Goal: Find specific page/section: Find specific page/section

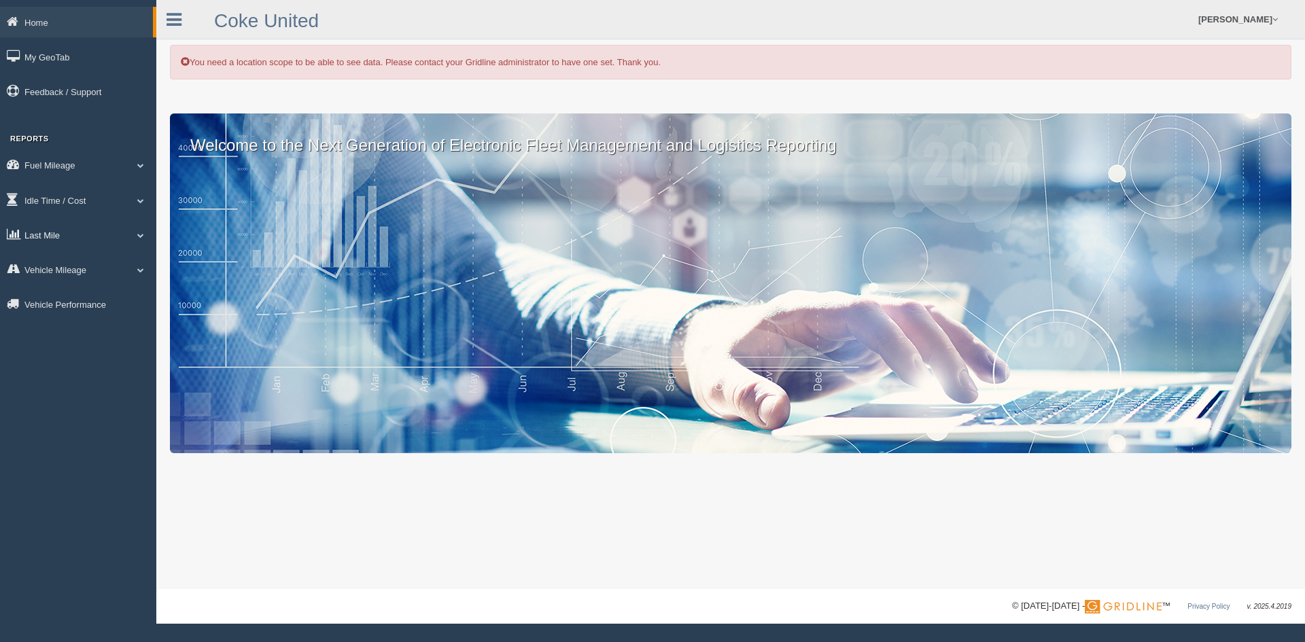
click at [63, 229] on link "Last Mile" at bounding box center [78, 235] width 156 height 31
click at [75, 264] on link "Planned Vs Actual" at bounding box center [88, 266] width 128 height 24
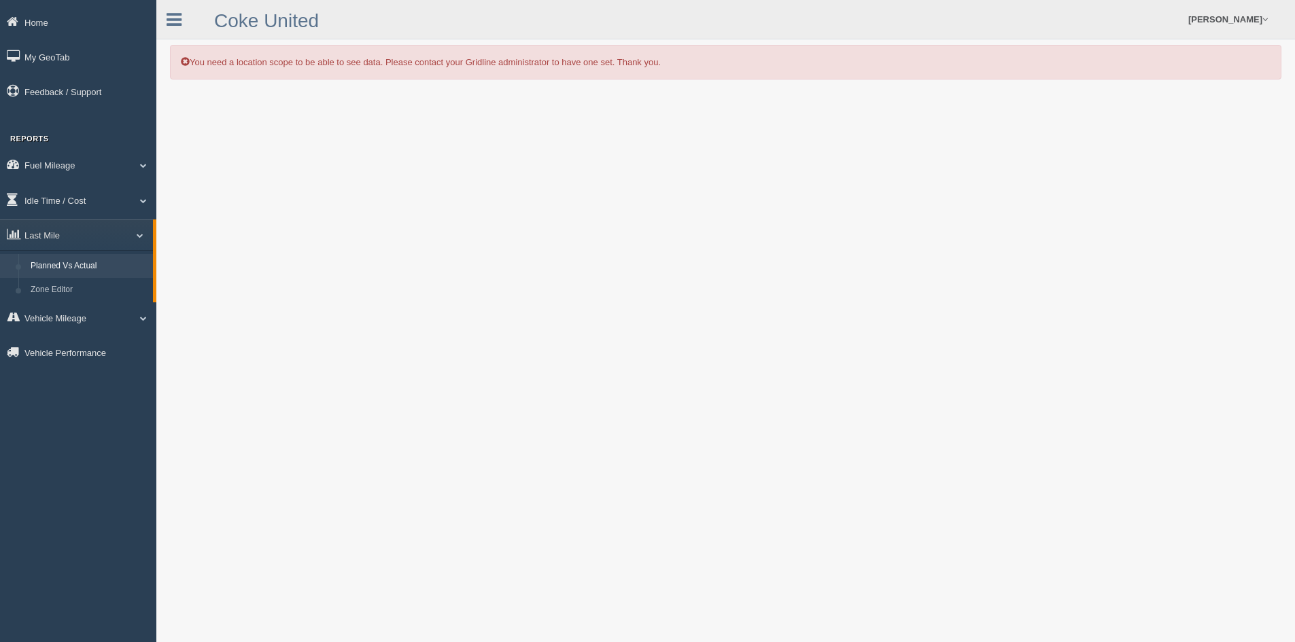
click at [69, 265] on link "Planned Vs Actual" at bounding box center [88, 266] width 128 height 24
